Goal: Find specific page/section: Find specific page/section

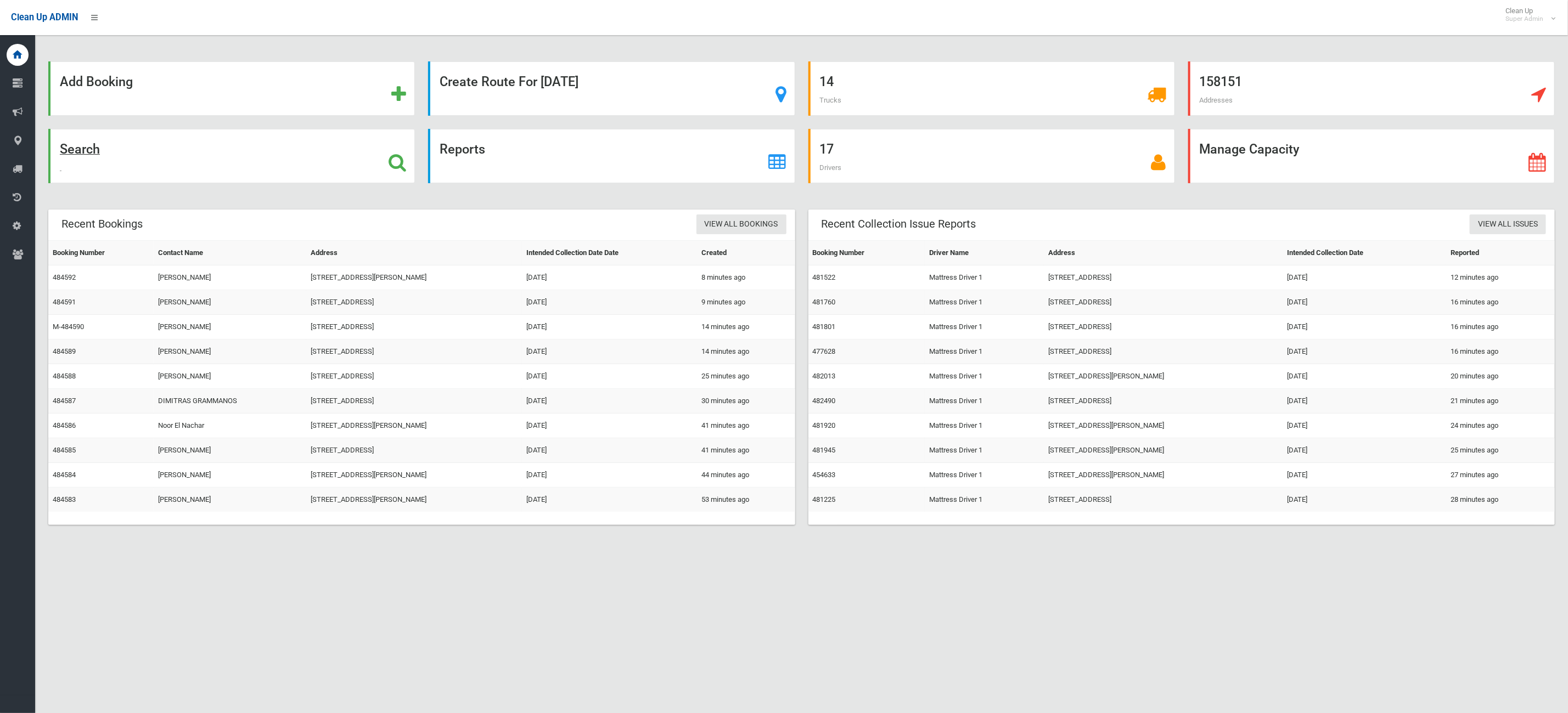
click at [142, 170] on div "Search" at bounding box center [232, 156] width 367 height 55
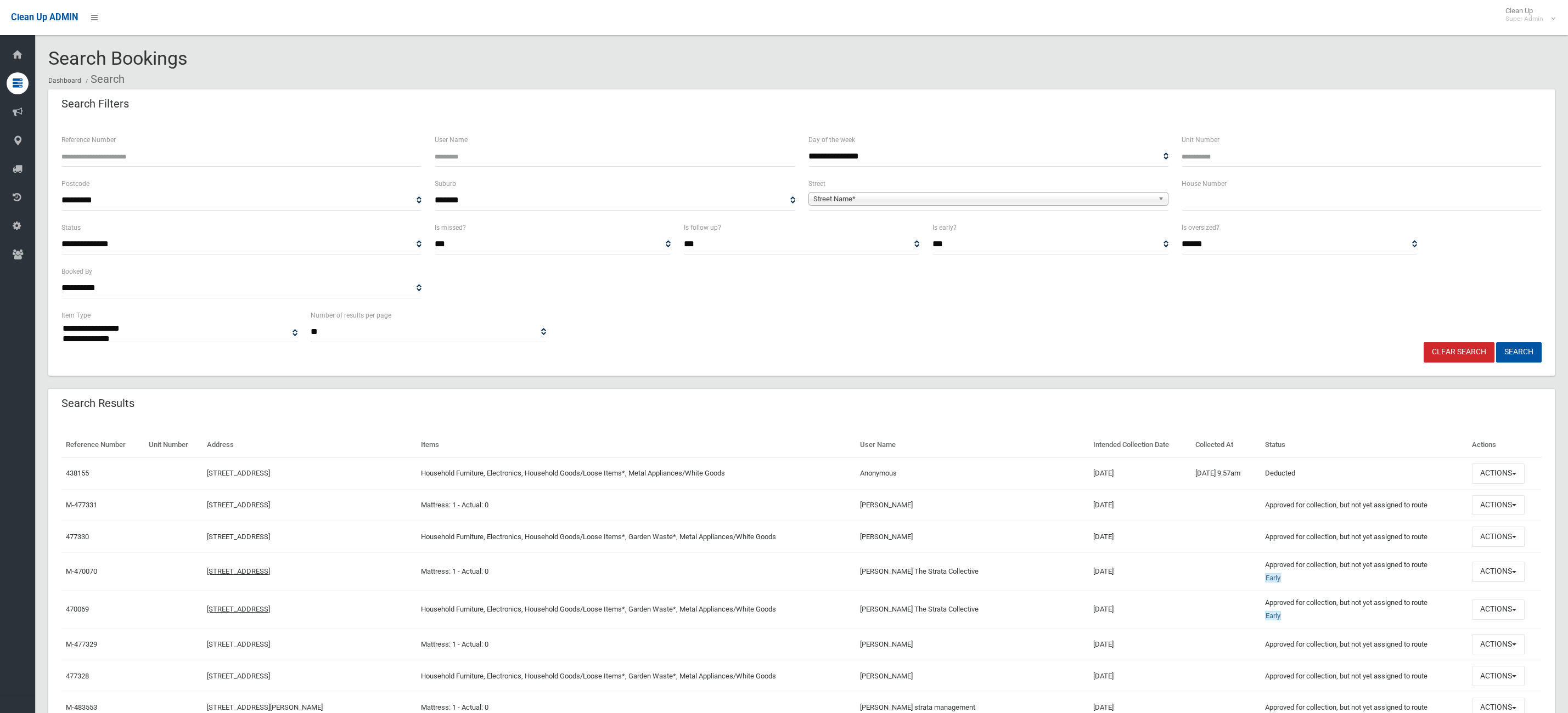
select select
click at [1234, 199] on input "text" at bounding box center [1362, 200] width 360 height 20
type input "**"
click at [1140, 193] on span "Street Name*" at bounding box center [983, 199] width 340 height 13
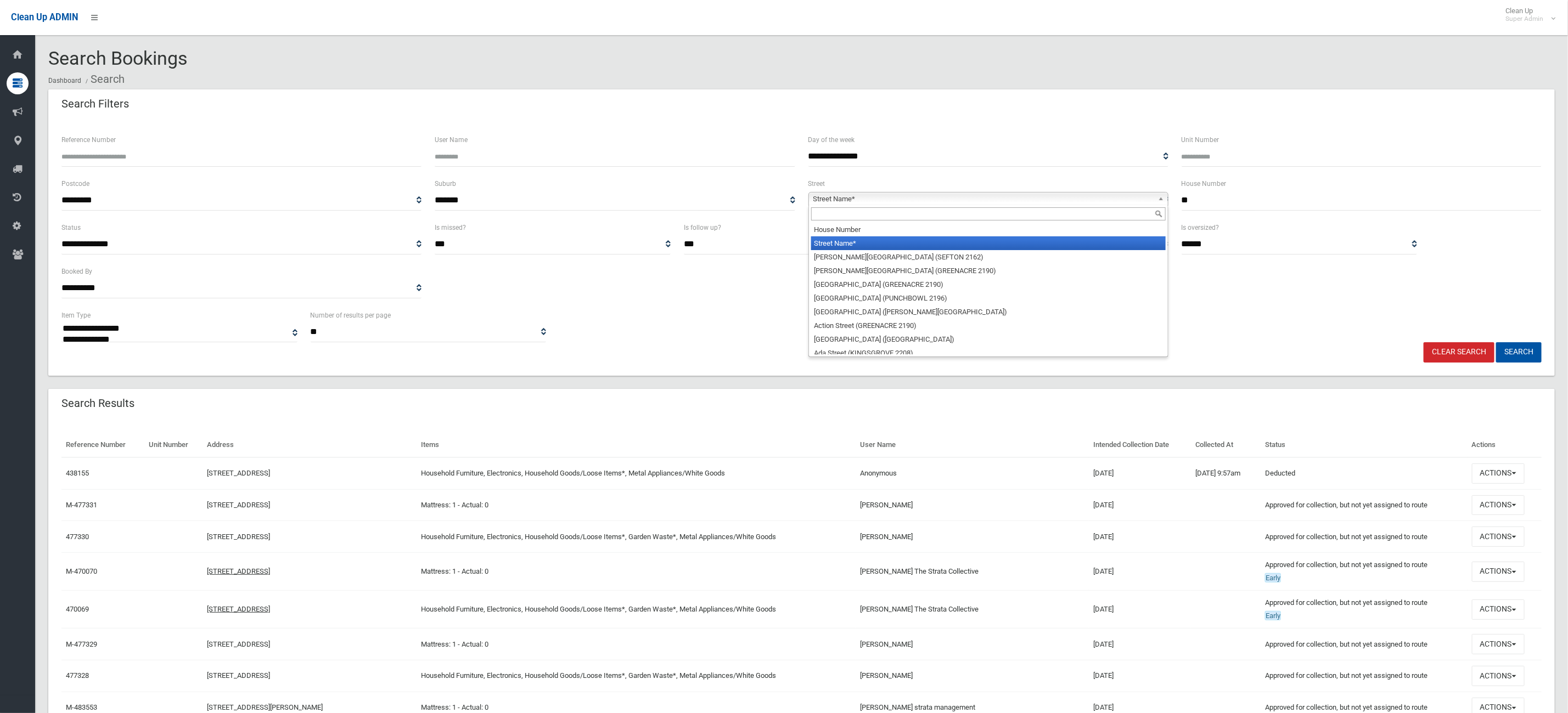
click at [993, 228] on li "House Number" at bounding box center [988, 229] width 355 height 13
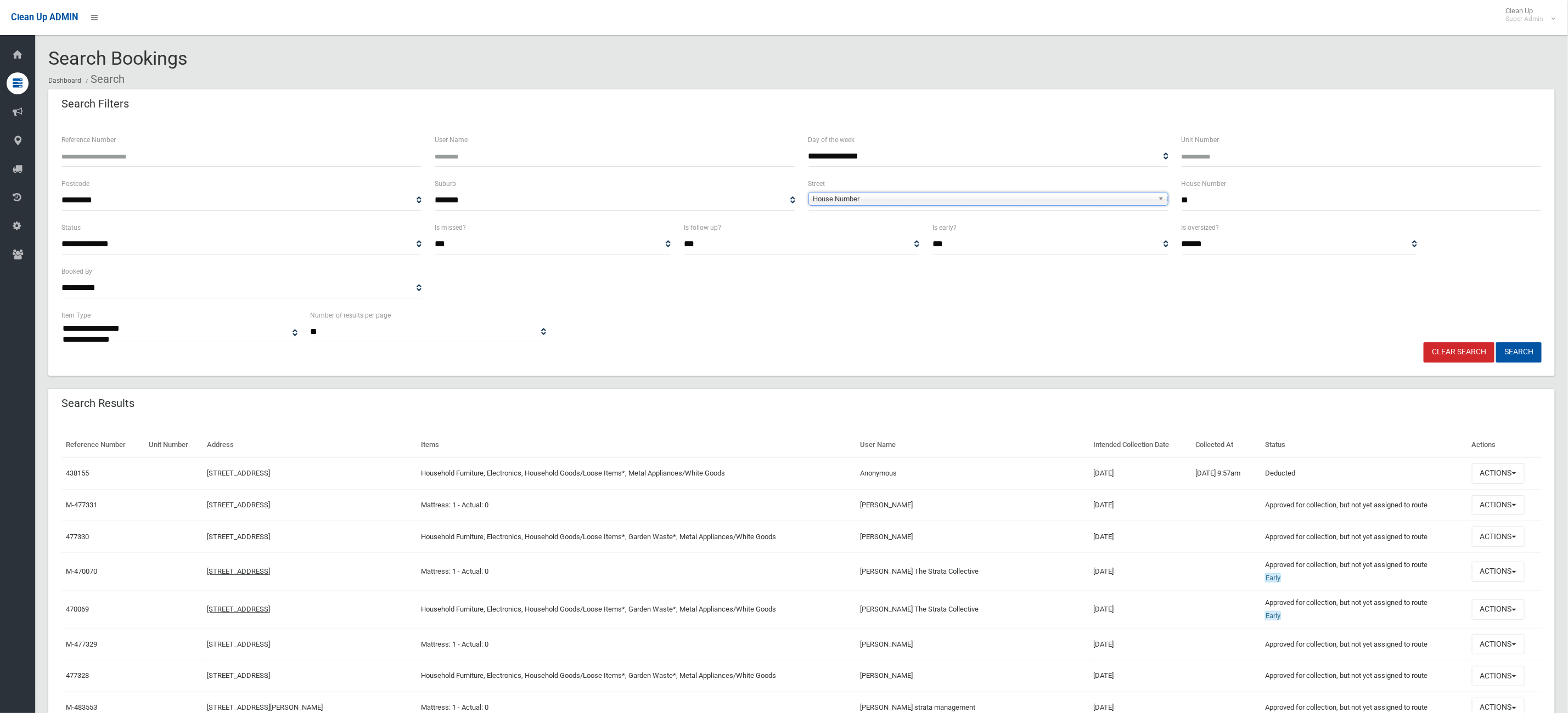
click at [943, 210] on span "**********" at bounding box center [988, 200] width 360 height 20
click at [917, 202] on span "House Number" at bounding box center [983, 199] width 340 height 13
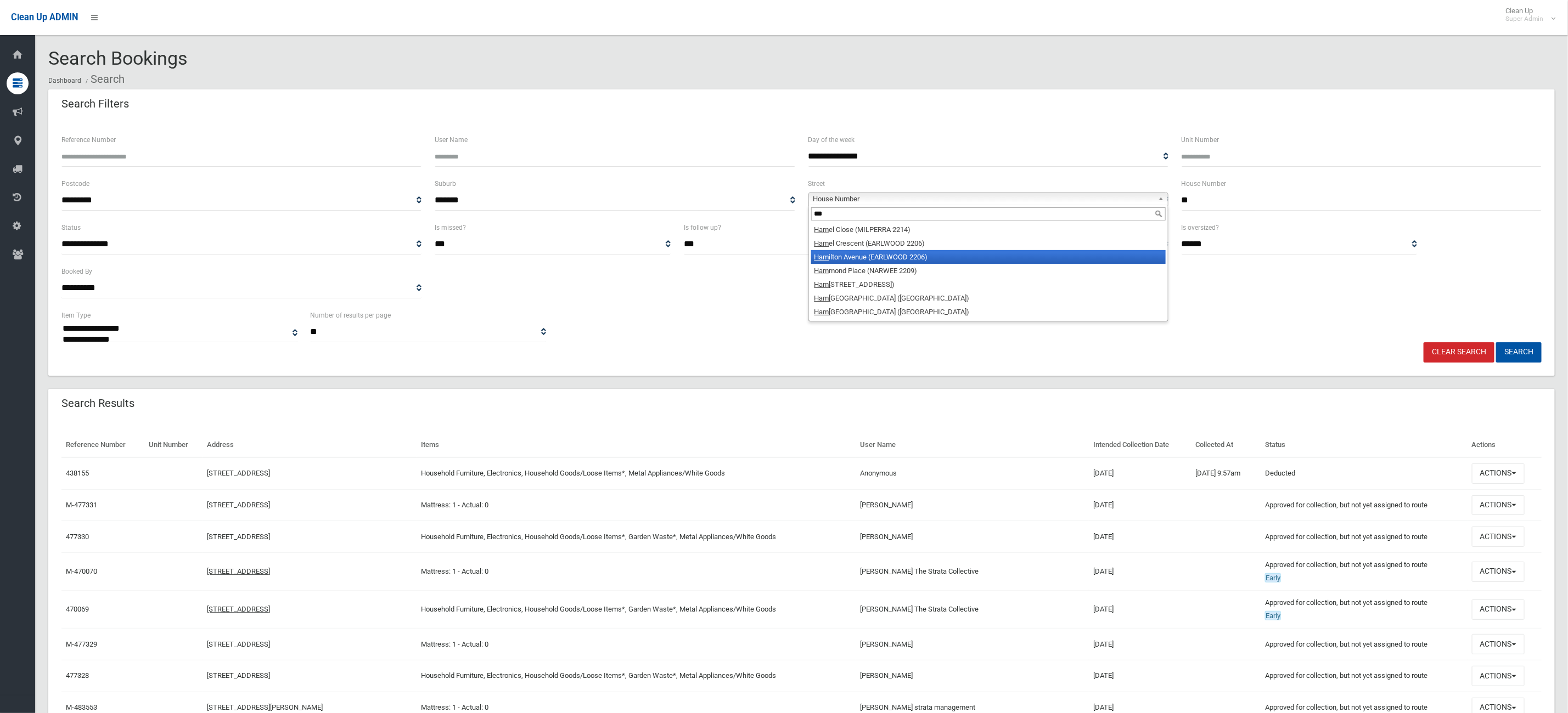
type input "***"
click at [889, 253] on li "Ham ilton Avenue (EARLWOOD 2206)" at bounding box center [988, 257] width 355 height 13
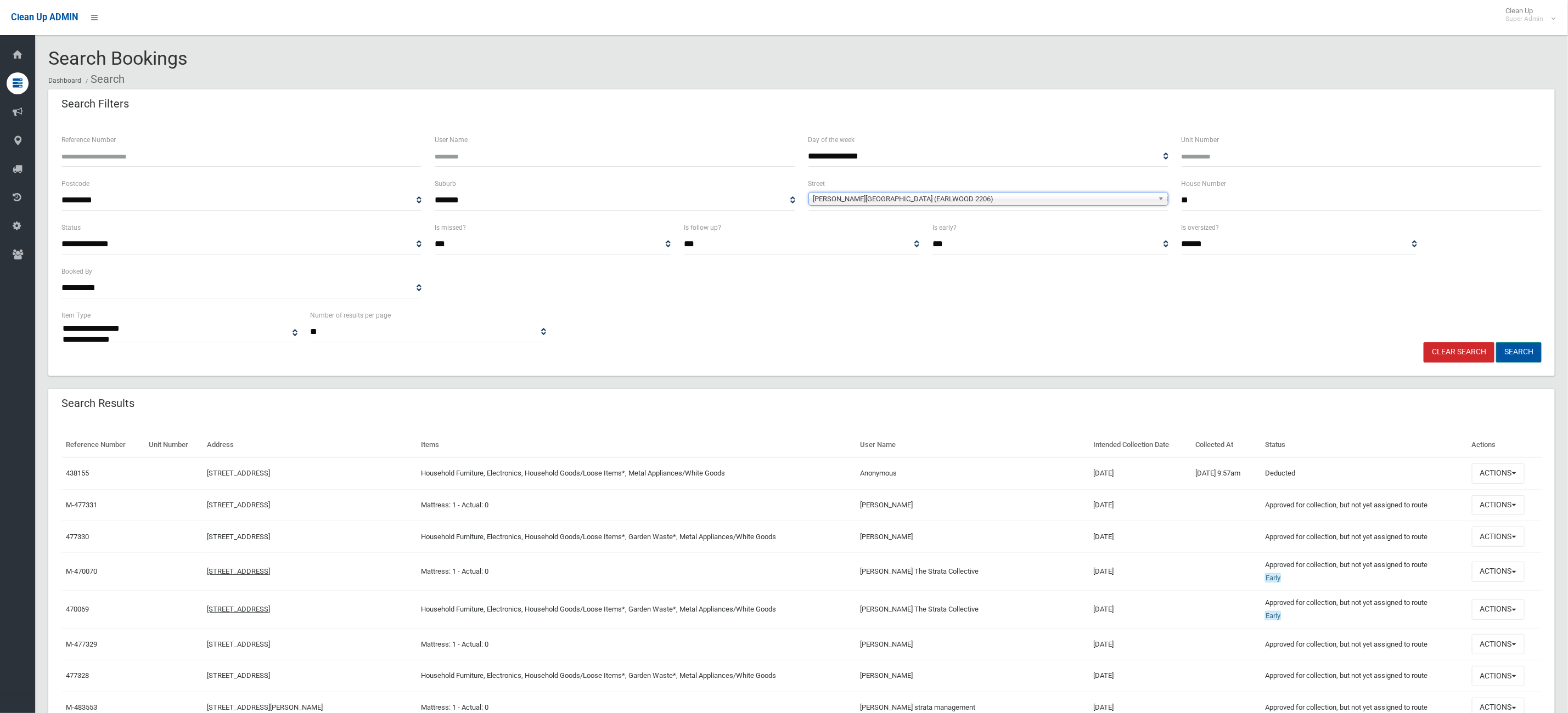
click at [1505, 354] on button "Search" at bounding box center [1519, 352] width 46 height 20
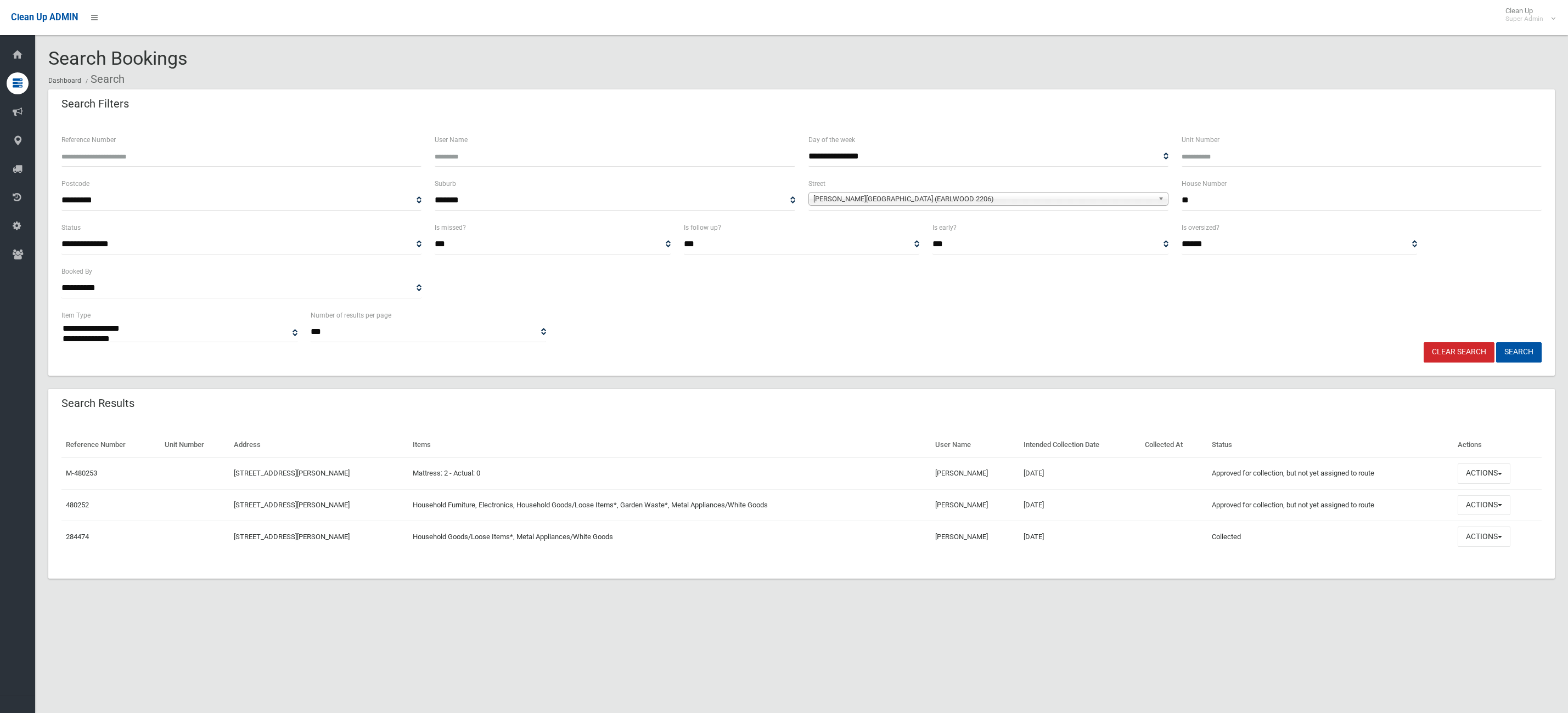
select select
click at [1480, 502] on button "Actions" at bounding box center [1484, 505] width 53 height 20
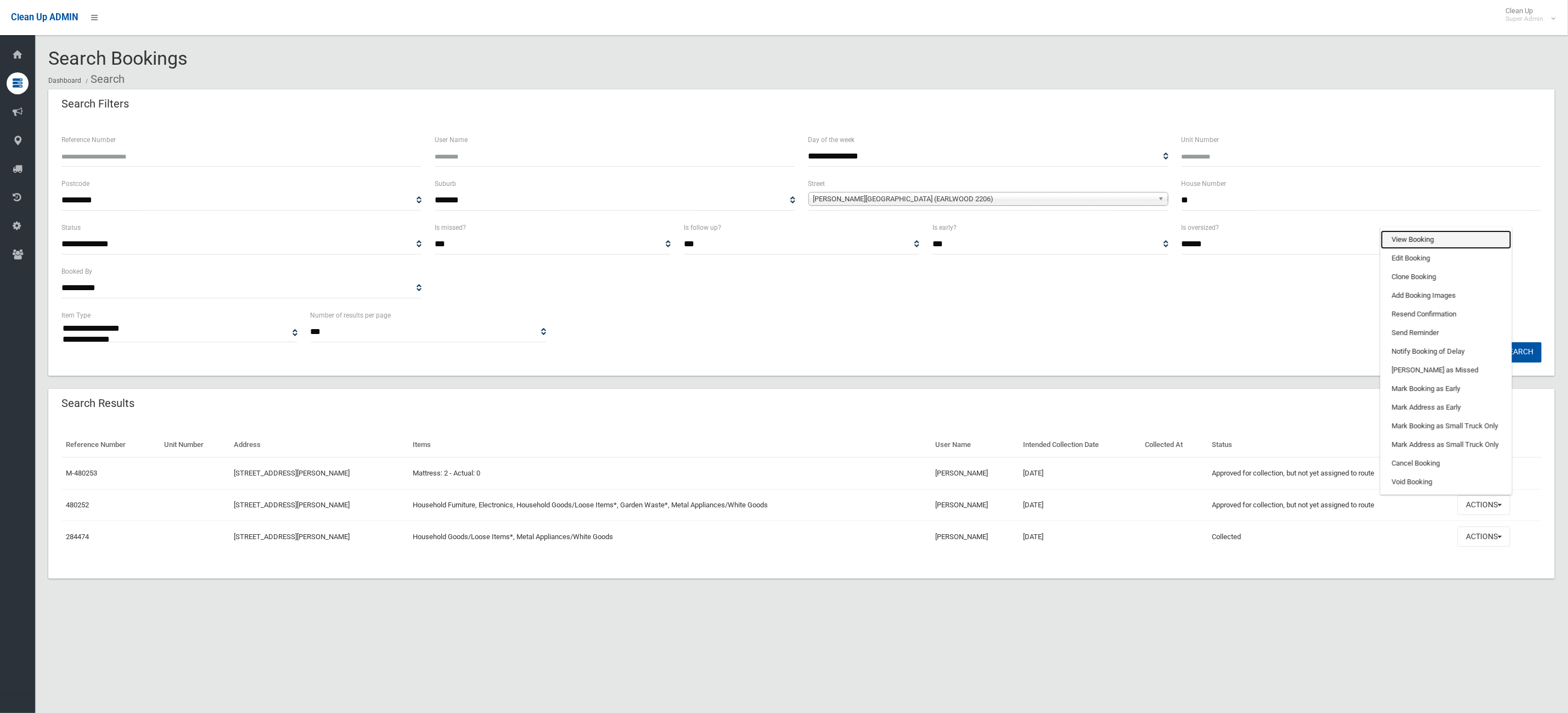
click at [1416, 243] on link "View Booking" at bounding box center [1446, 240] width 131 height 19
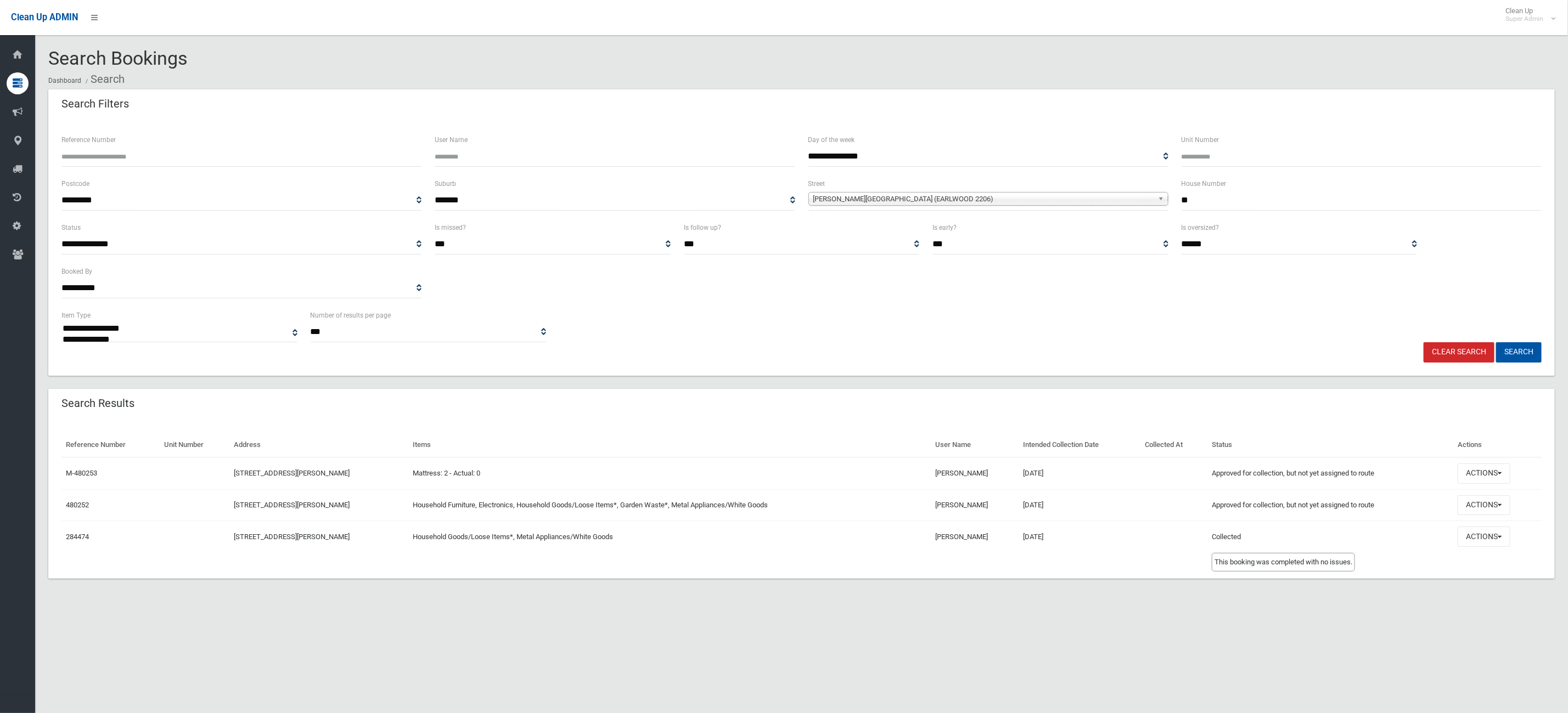
drag, startPoint x: 1338, startPoint y: 528, endPoint x: 884, endPoint y: 487, distance: 455.8
click at [897, 489] on tbody "M-480253 36 Hamilton Avenue, EARLWOOD NSW 2206 Mattress: 2 - Actual: 0 Valerie …" at bounding box center [801, 505] width 1480 height 96
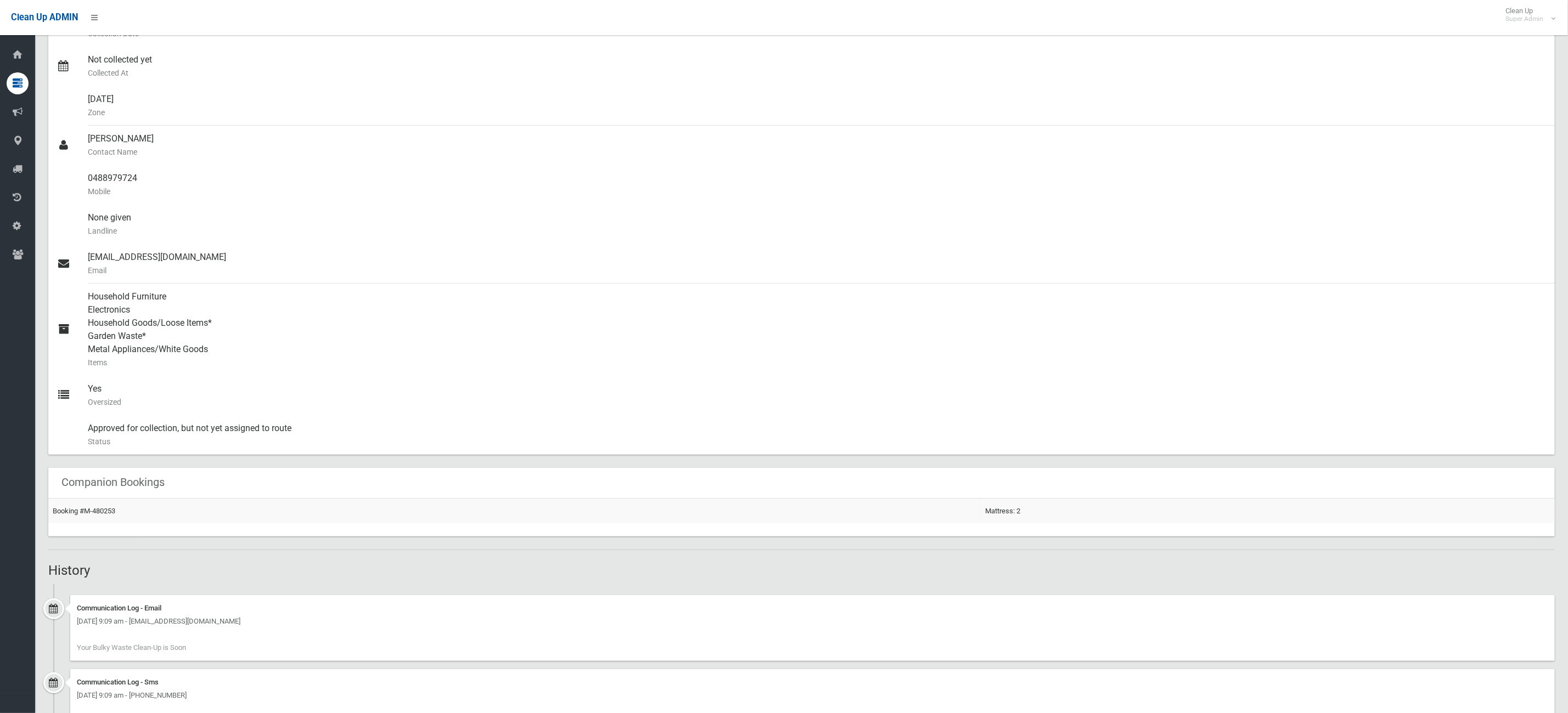
scroll to position [437, 0]
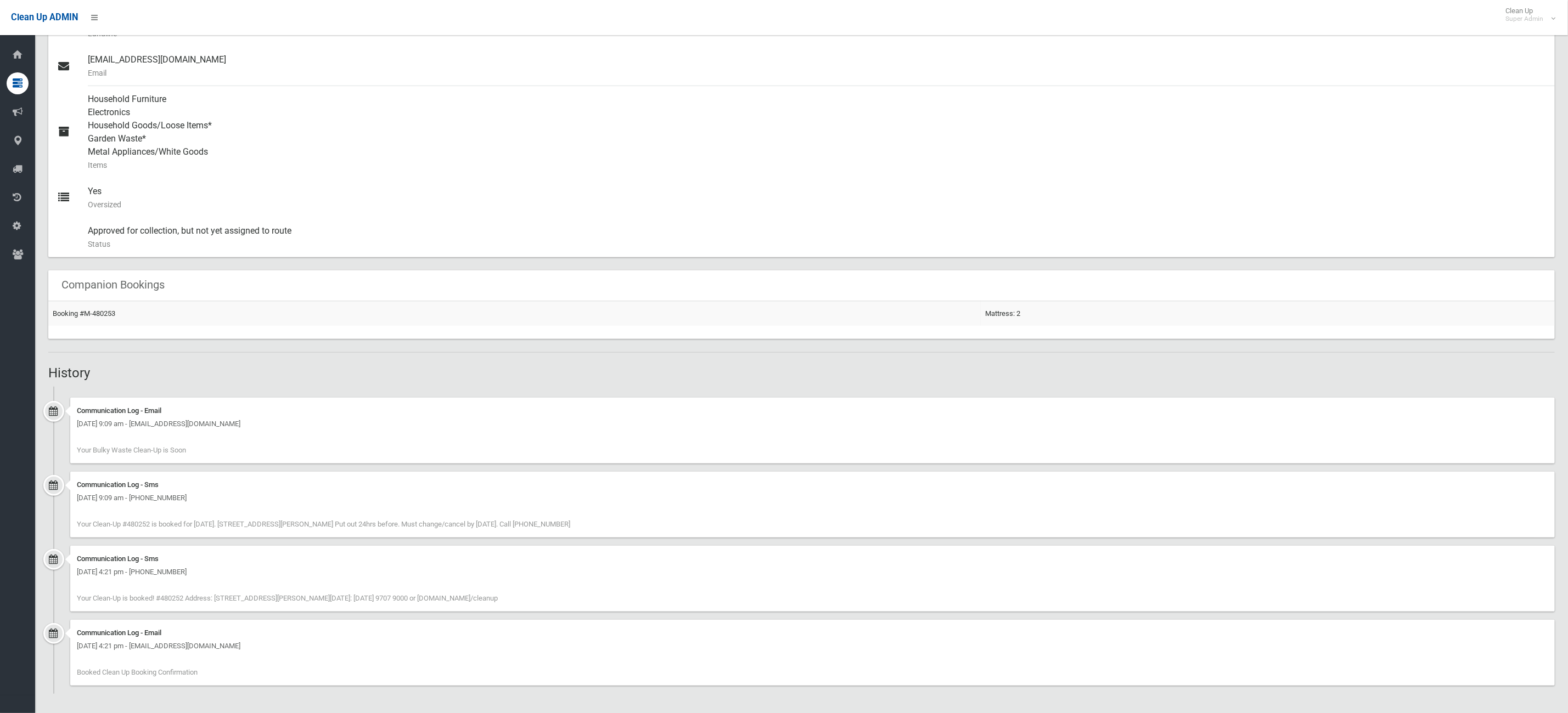
drag, startPoint x: 597, startPoint y: 528, endPoint x: 586, endPoint y: 535, distance: 13.0
click at [463, 525] on div "Communication Log - Sms Sunday 7th September 2025 - 9:09 am - +61488979724 Your…" at bounding box center [812, 505] width 1484 height 66
click at [730, 549] on div "Communication Log - Sms Wednesday 20th August 2025 - 4:21 pm - +61488979724 You…" at bounding box center [812, 579] width 1484 height 66
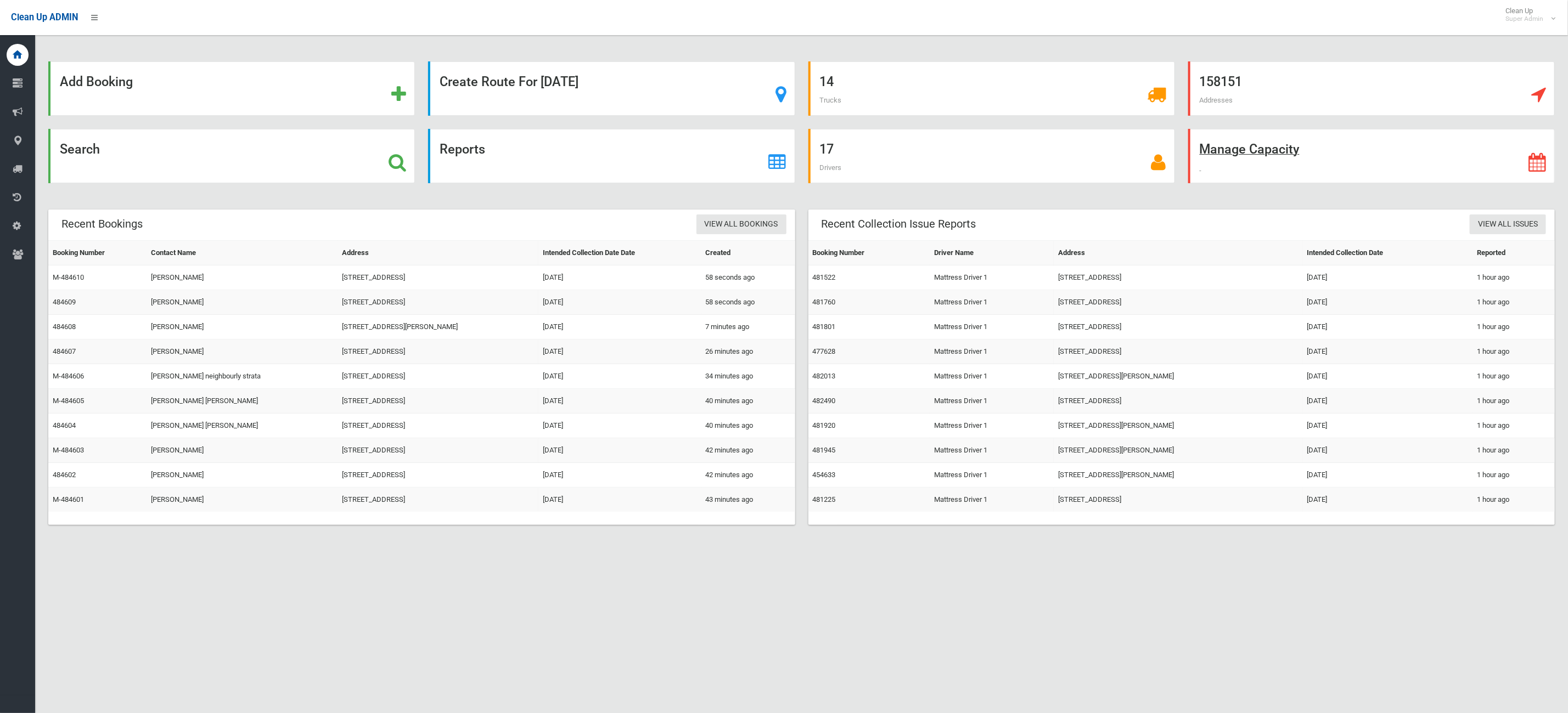
click at [1505, 181] on div "Manage Capacity" at bounding box center [1371, 156] width 367 height 55
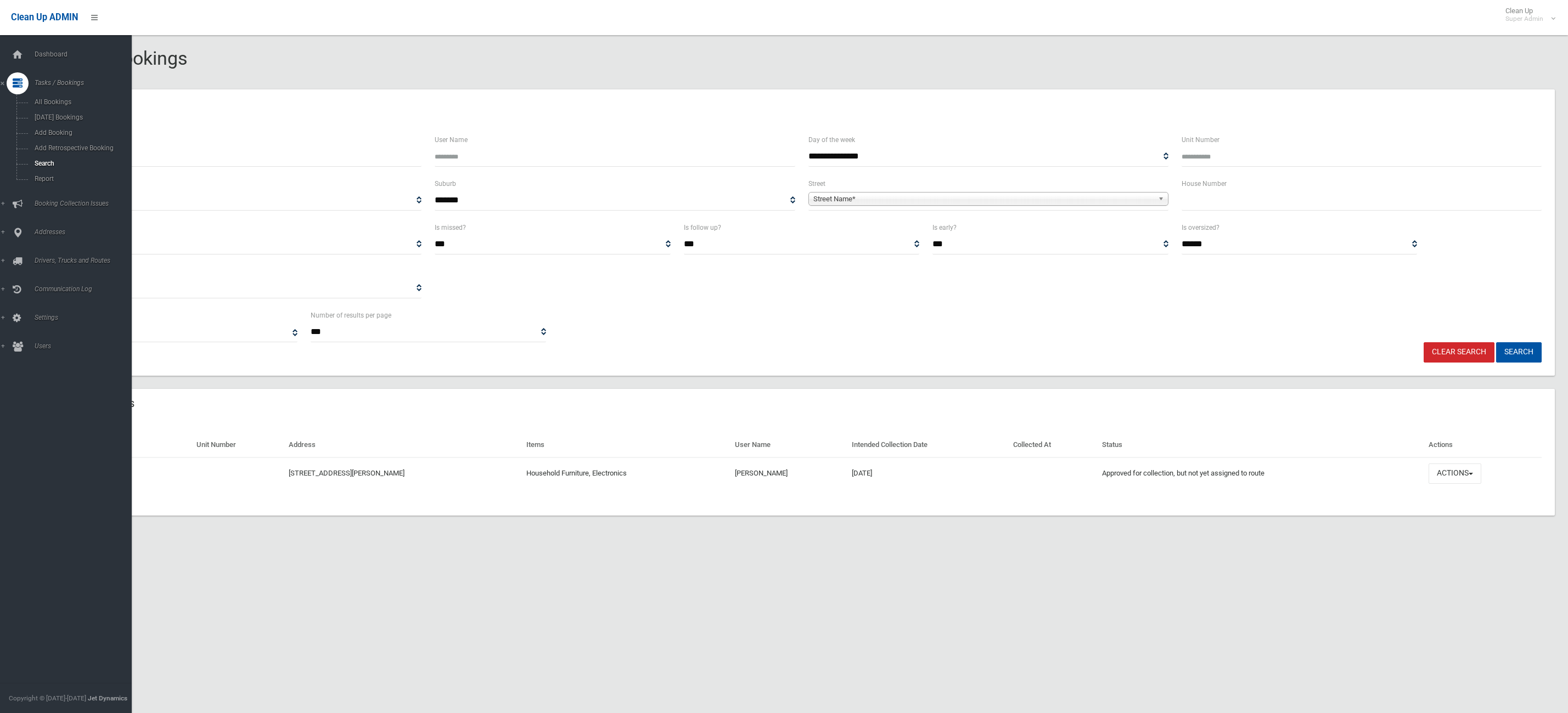
select select
